Goal: Find specific page/section: Find specific page/section

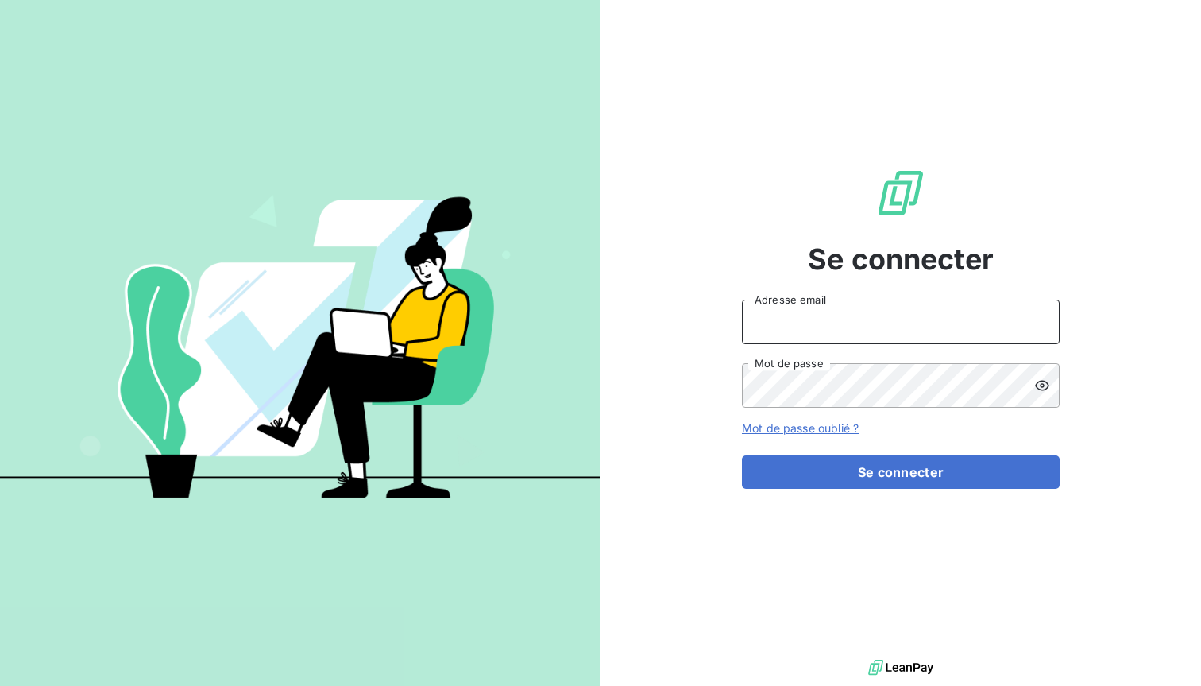
click at [802, 330] on input "Adresse email" at bounding box center [901, 322] width 318 height 44
type input "[EMAIL_ADDRESS][DOMAIN_NAME]"
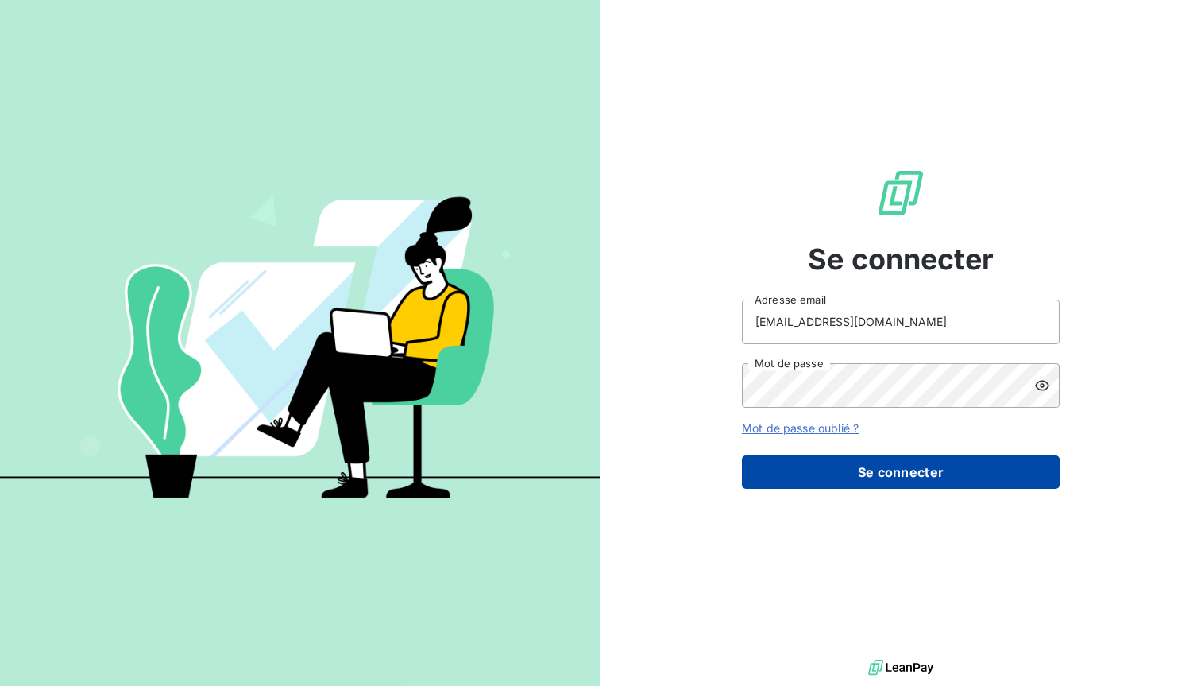
click at [896, 463] on button "Se connecter" at bounding box center [901, 471] width 318 height 33
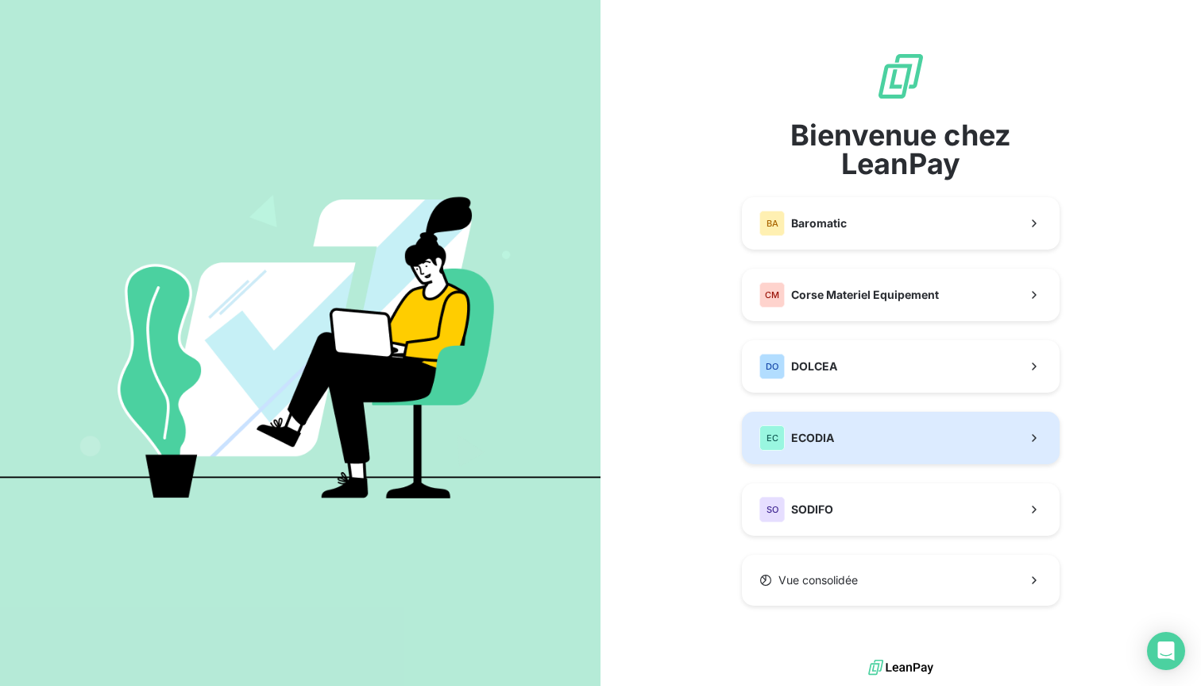
click at [891, 434] on button "EC ECODIA" at bounding box center [901, 438] width 318 height 52
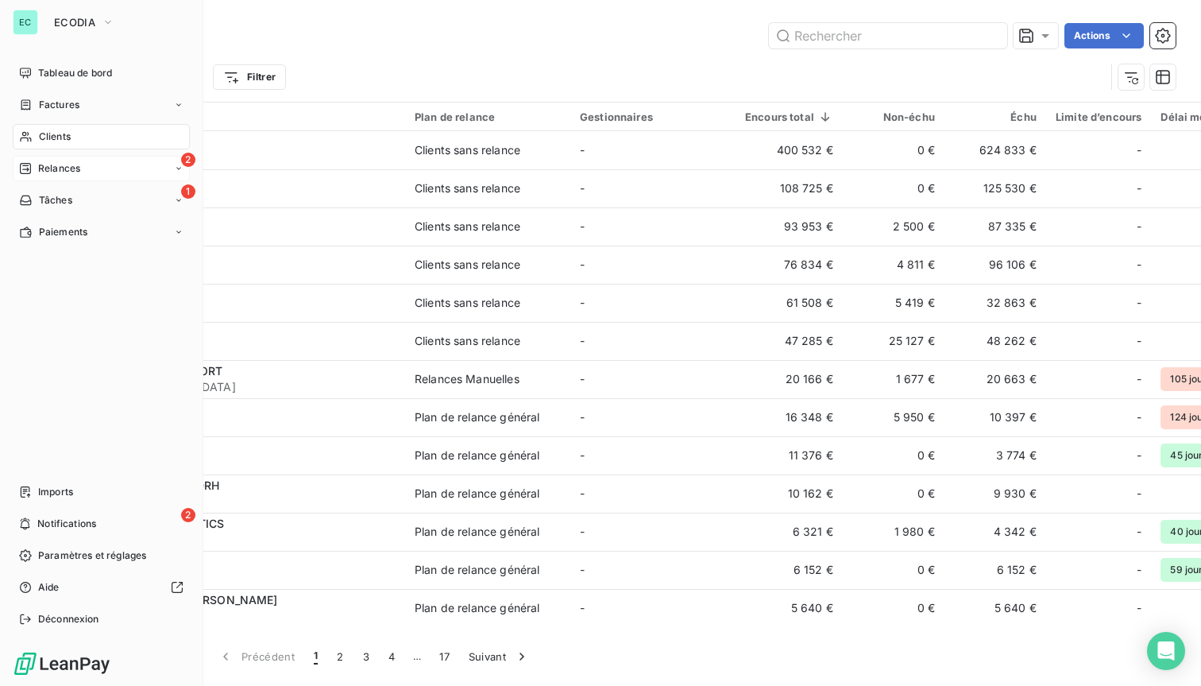
click at [33, 168] on div "Relances" at bounding box center [49, 168] width 61 height 14
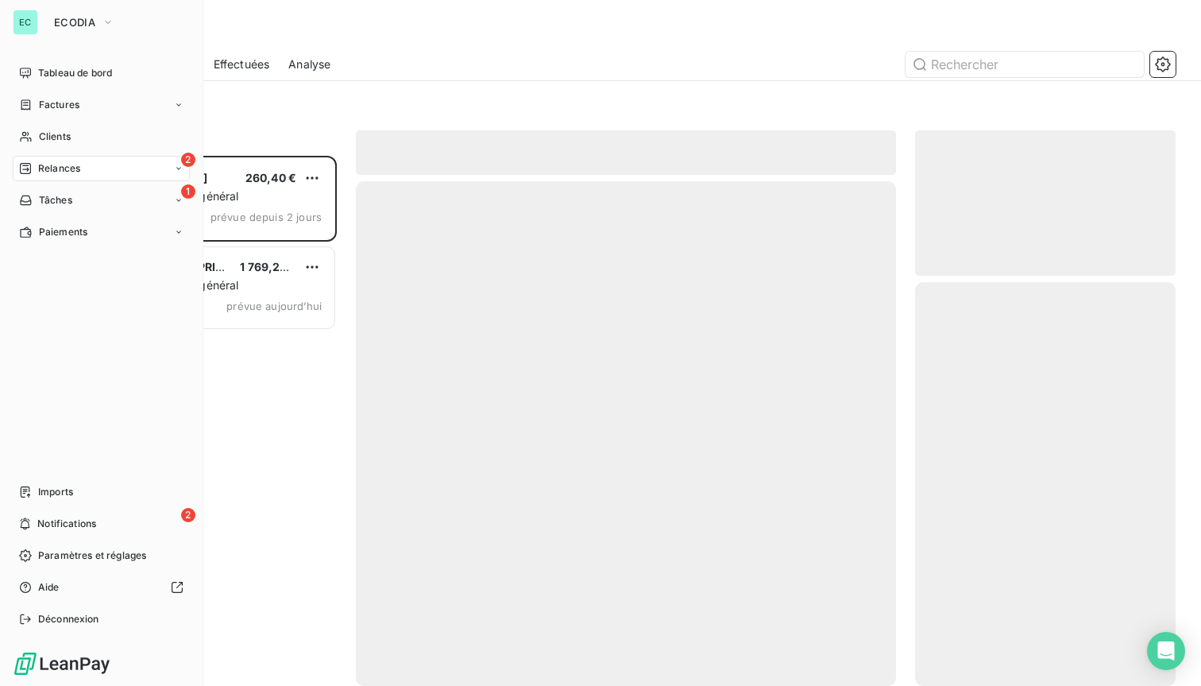
scroll to position [530, 261]
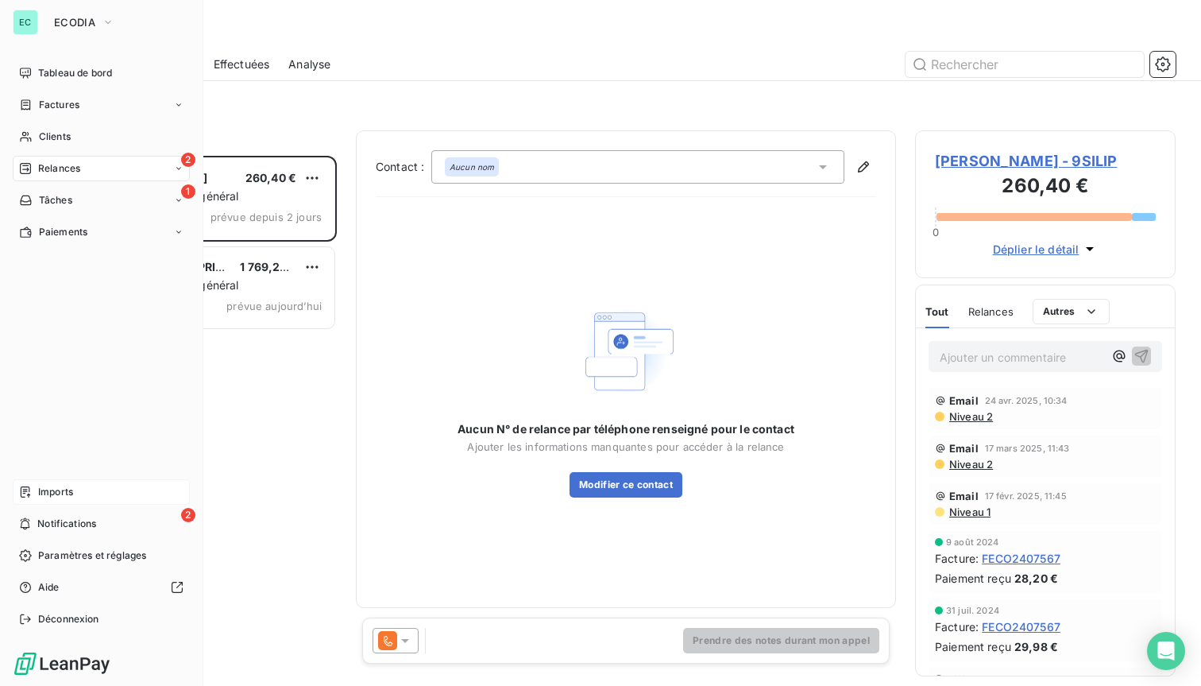
click at [79, 488] on div "Imports" at bounding box center [101, 491] width 177 height 25
